Goal: Task Accomplishment & Management: Manage account settings

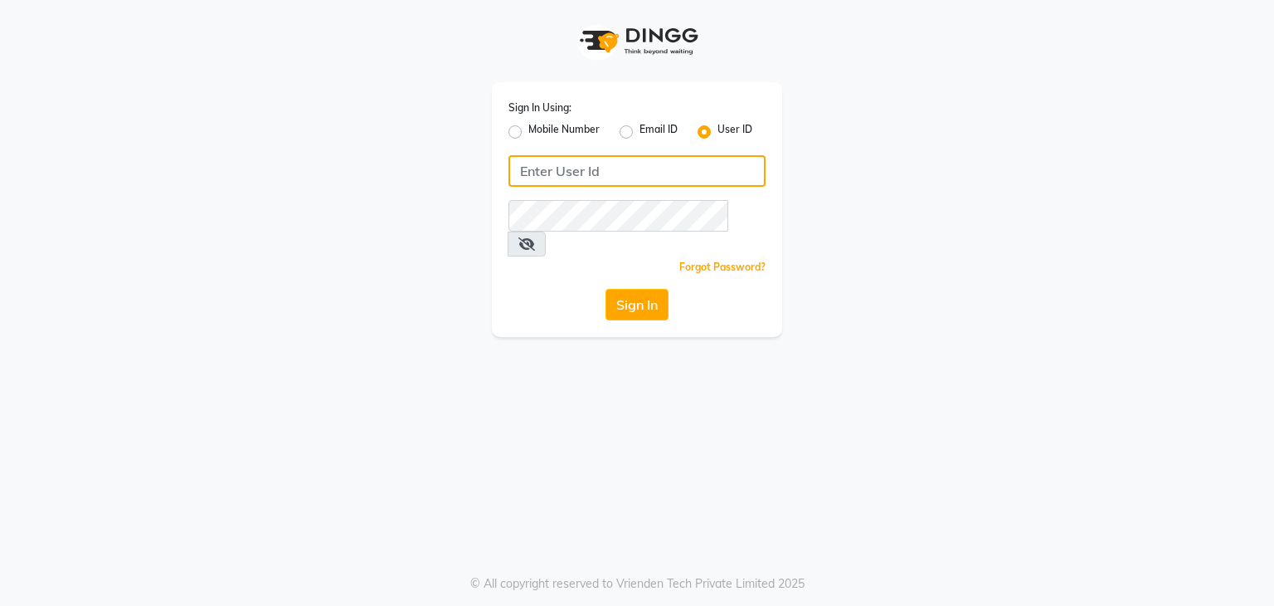
click at [585, 181] on input "Username" at bounding box center [637, 171] width 257 height 32
type input "hairstories"
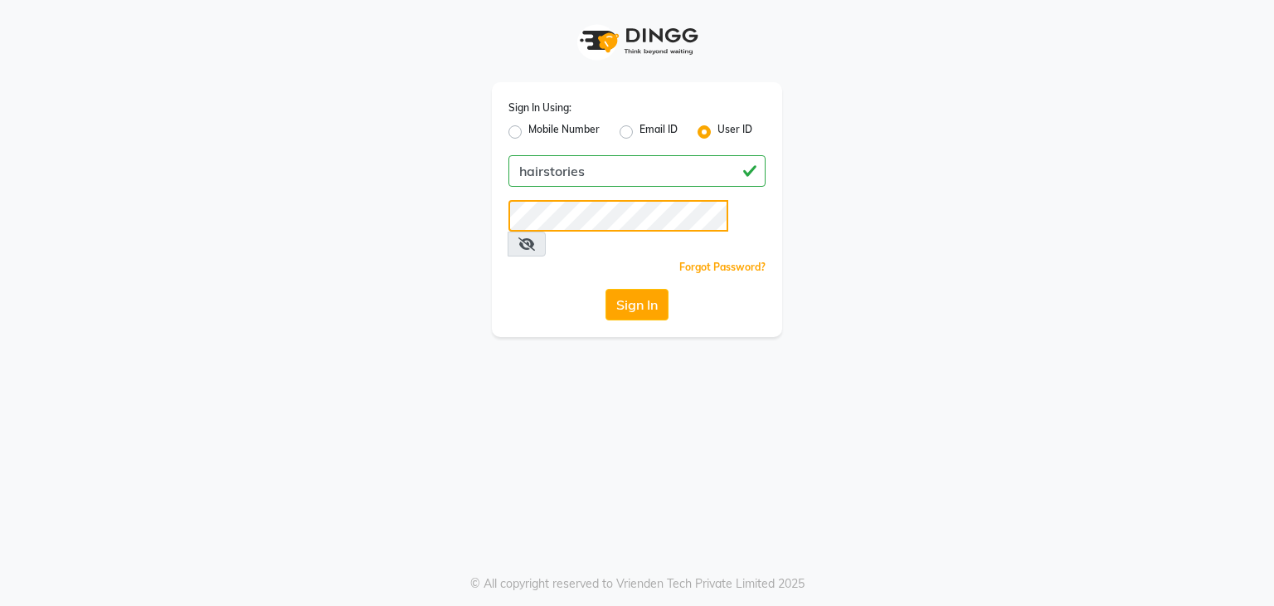
click at [606, 289] on button "Sign In" at bounding box center [637, 305] width 63 height 32
